Goal: Transaction & Acquisition: Purchase product/service

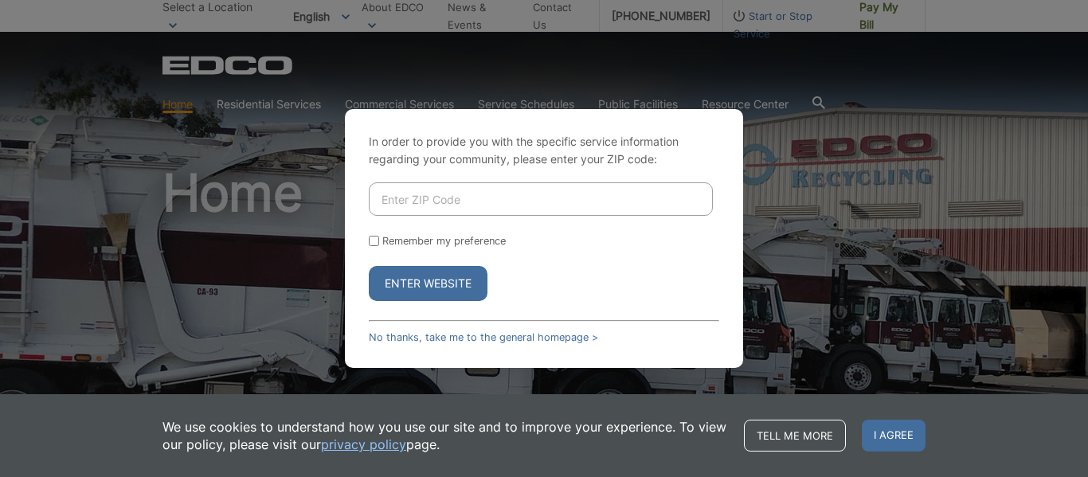
click at [378, 202] on input "Enter ZIP Code" at bounding box center [541, 198] width 344 height 33
type input "91977"
click at [369, 266] on button "Enter Website" at bounding box center [428, 283] width 119 height 35
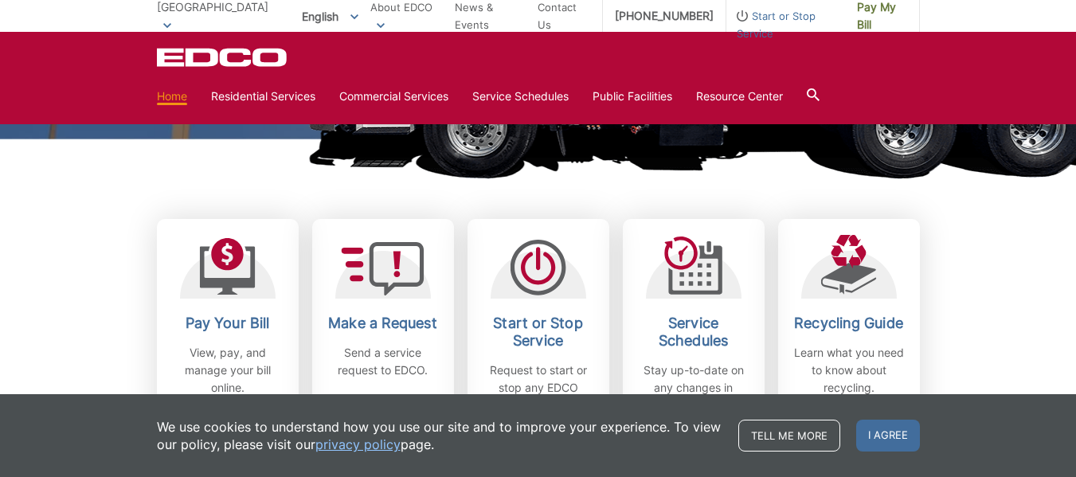
scroll to position [398, 0]
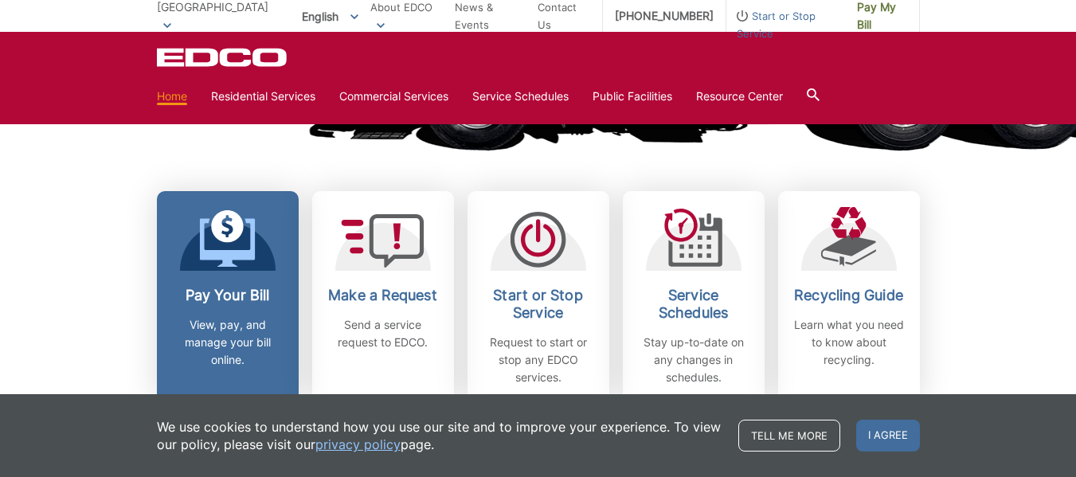
click at [232, 334] on p "View, pay, and manage your bill online." at bounding box center [228, 342] width 118 height 53
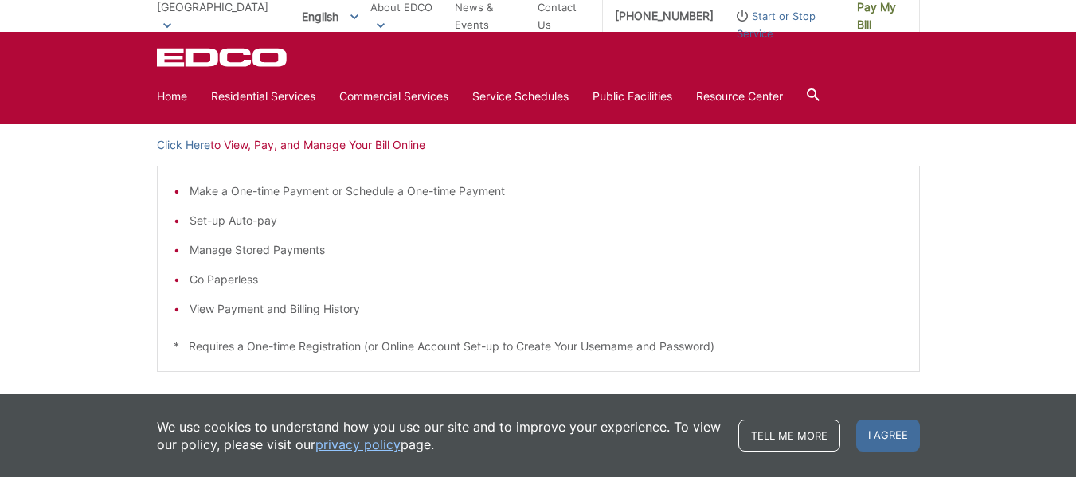
scroll to position [239, 0]
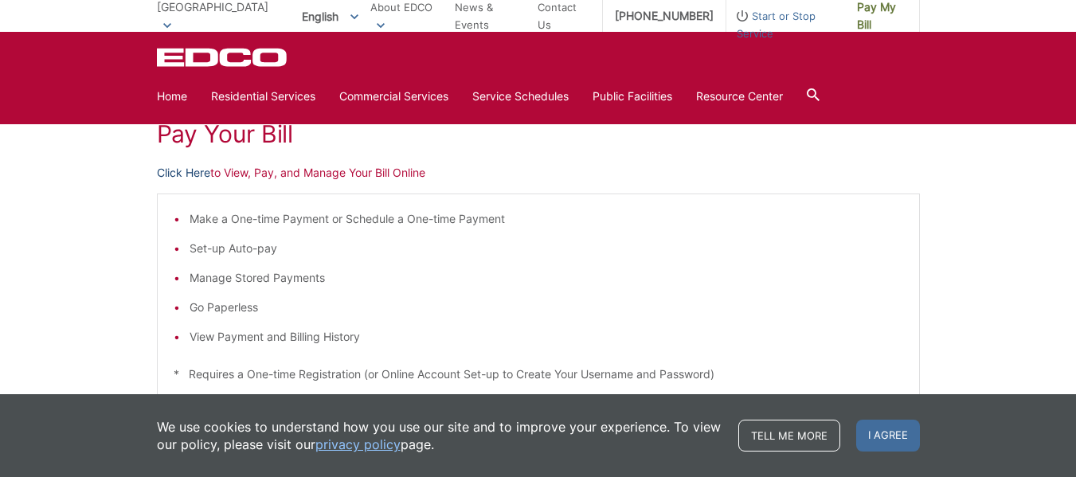
click at [175, 170] on link "Click Here" at bounding box center [183, 173] width 53 height 18
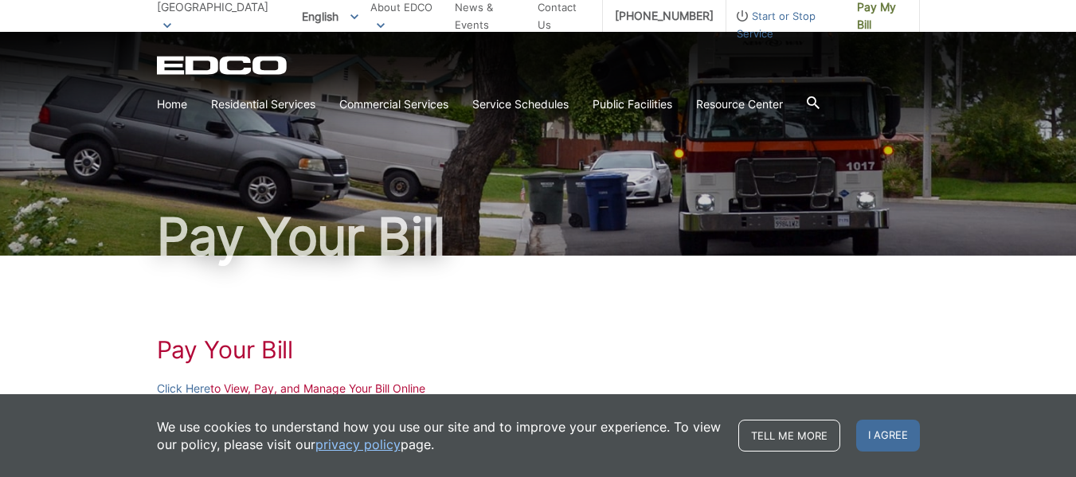
scroll to position [0, 0]
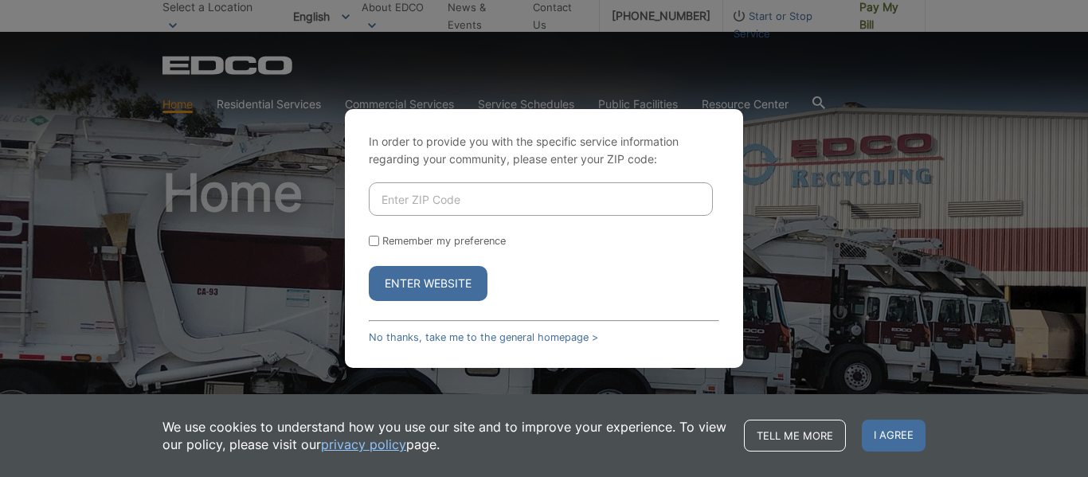
click at [378, 197] on input "Enter ZIP Code" at bounding box center [541, 198] width 344 height 33
type input "91977"
click at [408, 275] on button "Enter Website" at bounding box center [428, 283] width 119 height 35
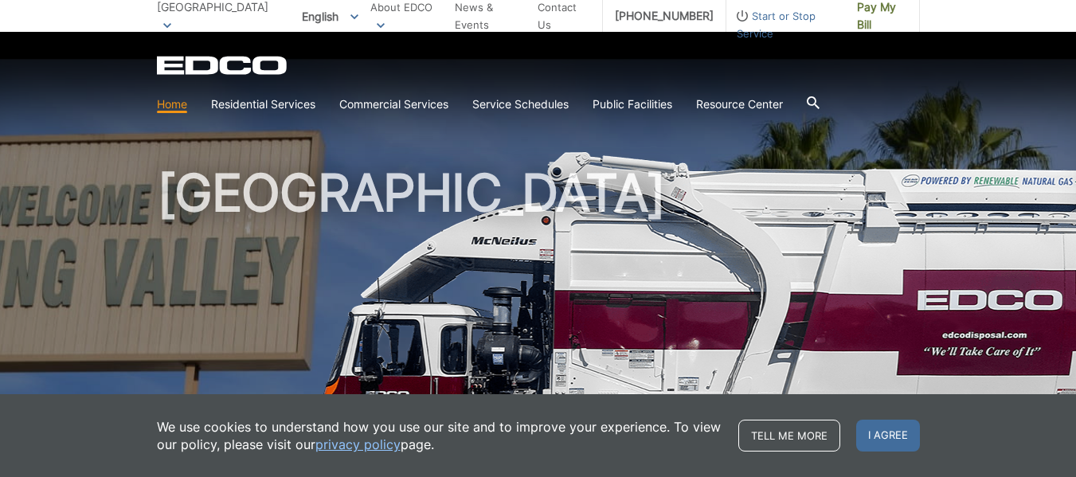
click at [234, 17] on p "[GEOGRAPHIC_DATA]" at bounding box center [216, 15] width 118 height 35
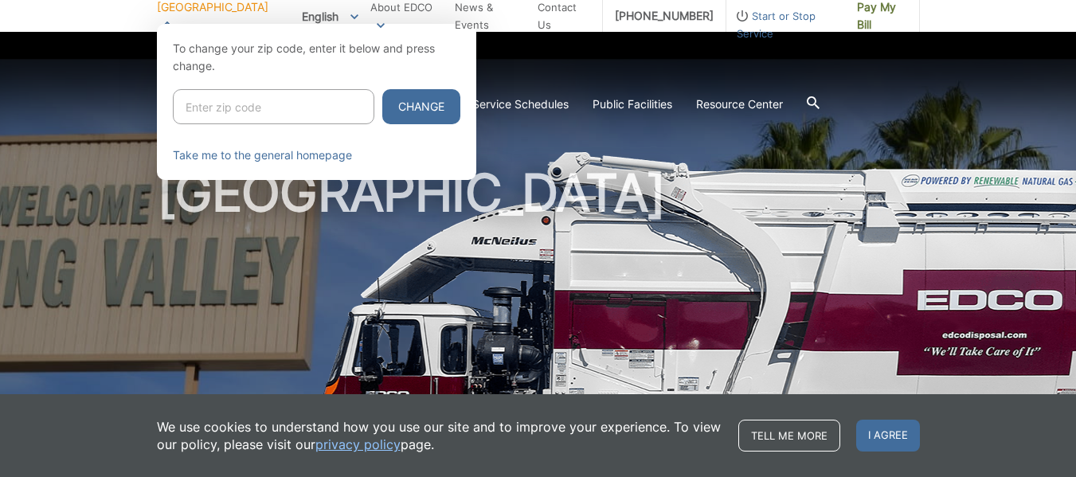
click at [203, 98] on input "Enter zip code" at bounding box center [273, 106] width 201 height 35
type input "91977"
click at [398, 103] on button "Change" at bounding box center [421, 106] width 78 height 35
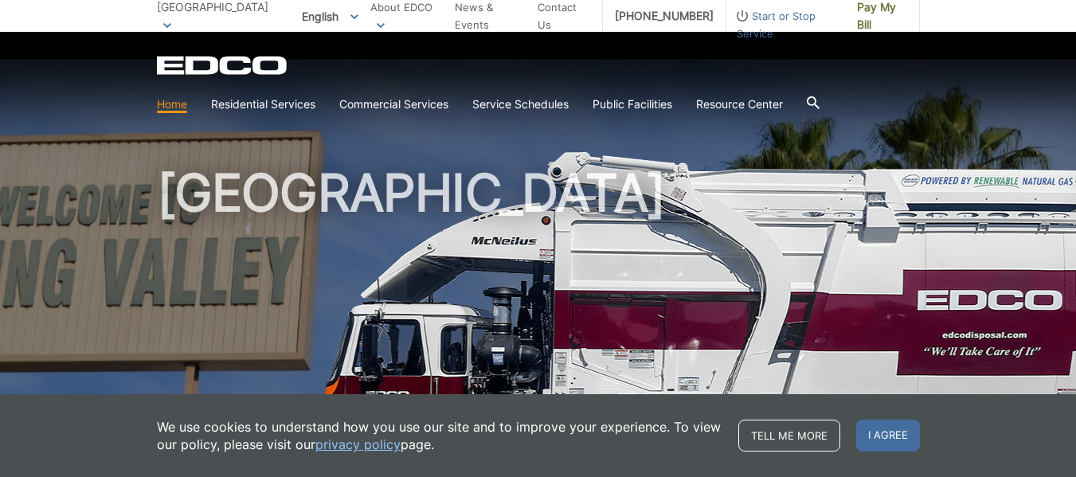
click at [819, 96] on div at bounding box center [813, 104] width 13 height 30
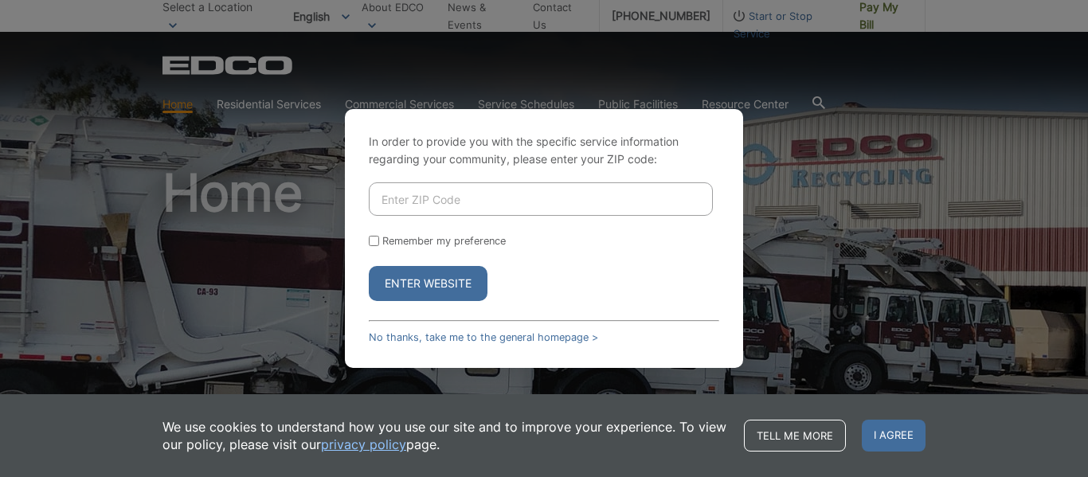
click at [383, 196] on input "Enter ZIP Code" at bounding box center [541, 198] width 344 height 33
type input "91977"
click at [433, 280] on button "Enter Website" at bounding box center [428, 283] width 119 height 35
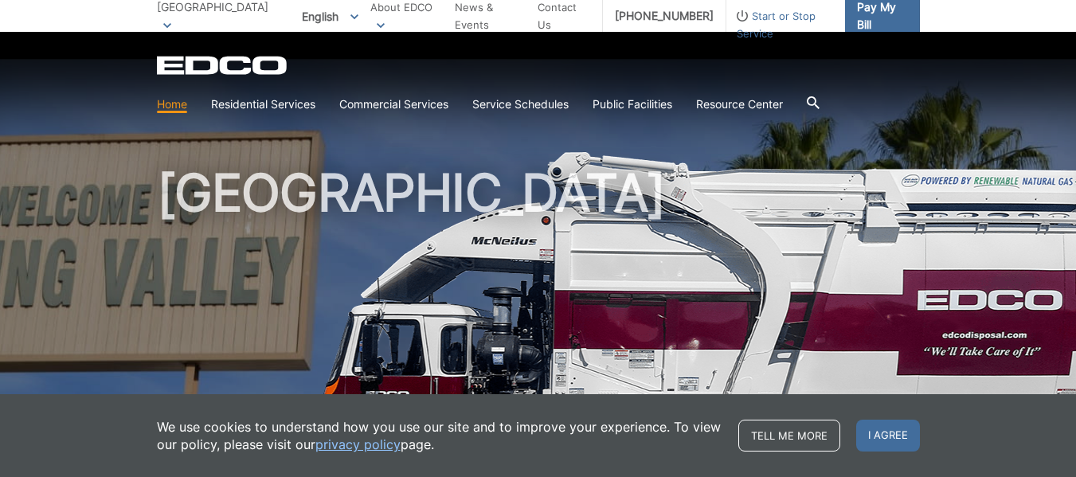
click at [885, 16] on span "Pay My Bill" at bounding box center [882, 15] width 50 height 35
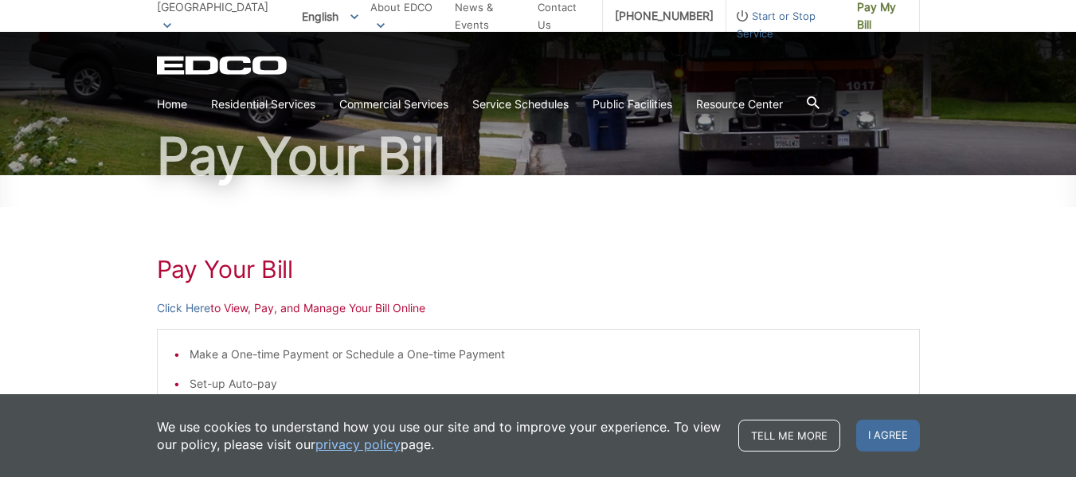
scroll to position [239, 0]
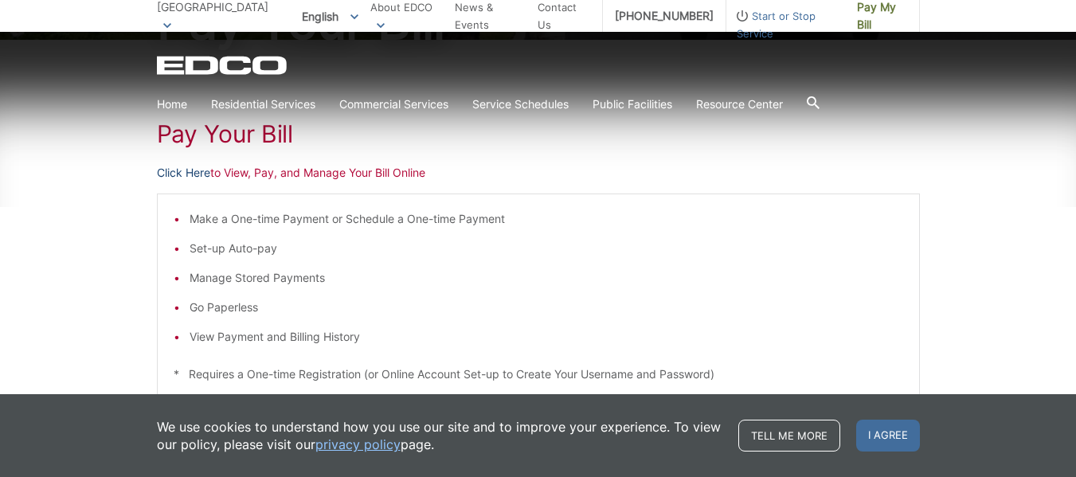
click at [182, 166] on link "Click Here" at bounding box center [183, 173] width 53 height 18
